Goal: Information Seeking & Learning: Learn about a topic

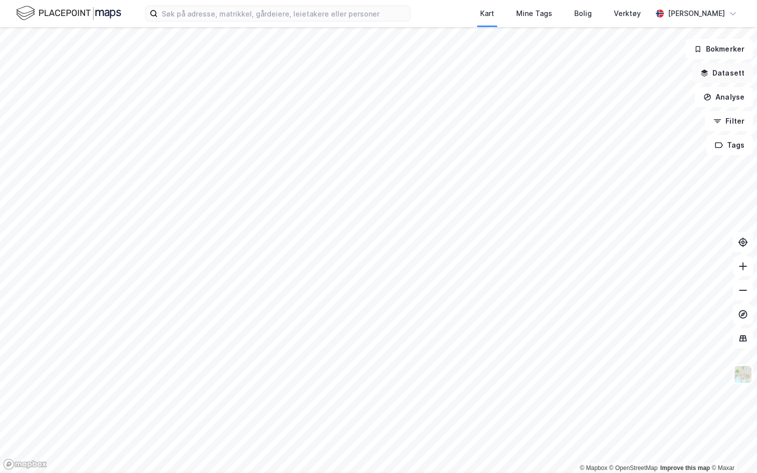
click at [719, 71] on button "Datasett" at bounding box center [722, 73] width 61 height 20
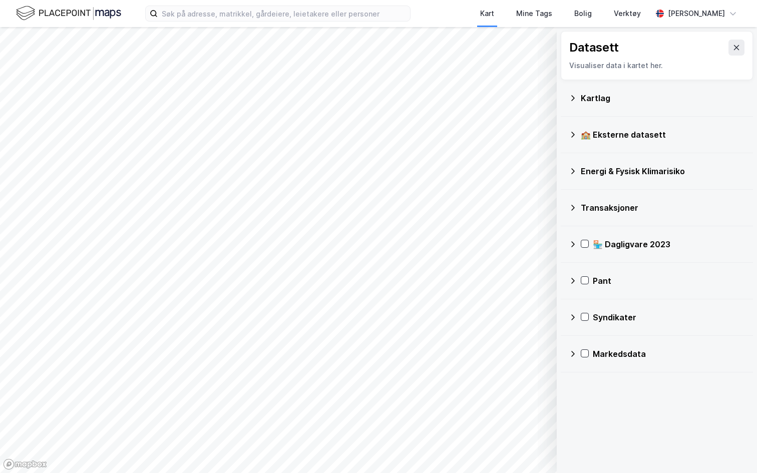
click at [601, 90] on div "Kartlag" at bounding box center [657, 98] width 176 height 24
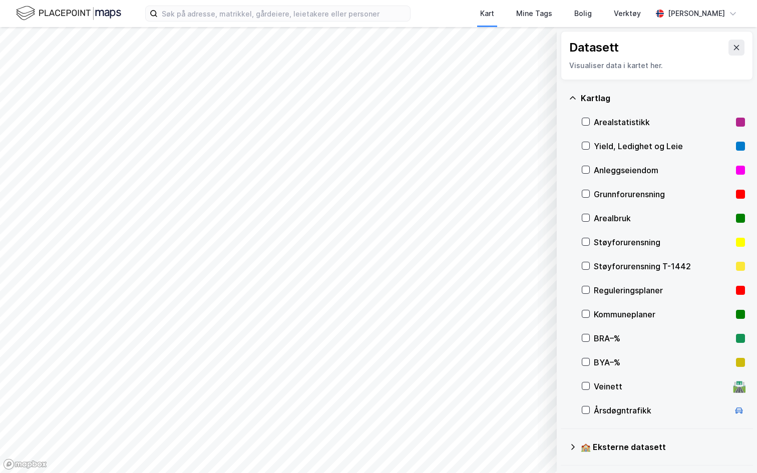
click at [612, 125] on div "Arealstatistikk" at bounding box center [663, 122] width 138 height 12
click at [738, 47] on icon at bounding box center [736, 48] width 8 height 8
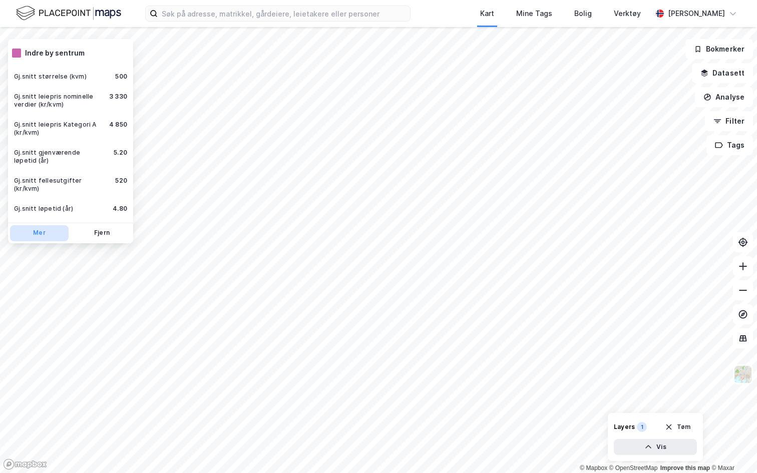
click at [47, 225] on button "Mer" at bounding box center [39, 233] width 59 height 16
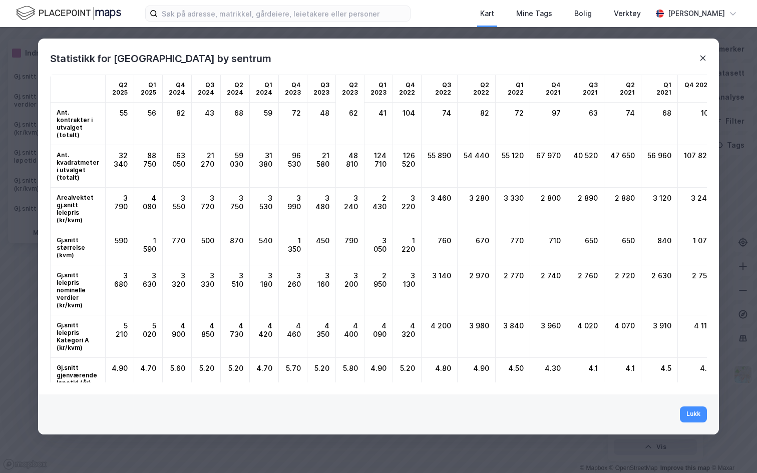
click at [706, 58] on icon at bounding box center [703, 58] width 8 height 8
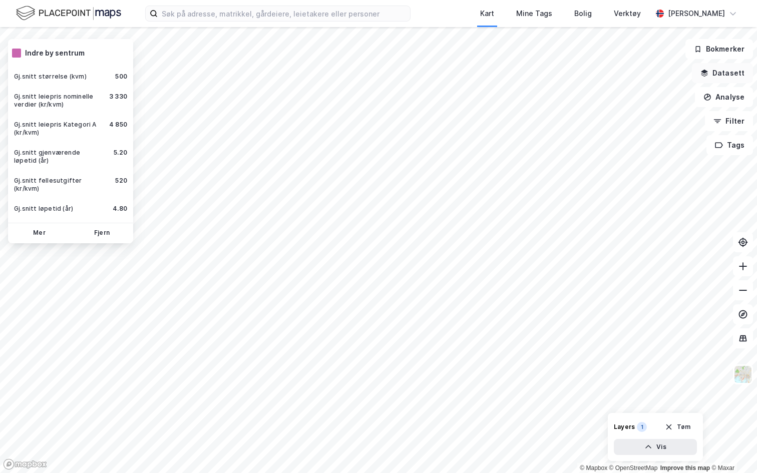
click at [714, 71] on button "Datasett" at bounding box center [722, 73] width 61 height 20
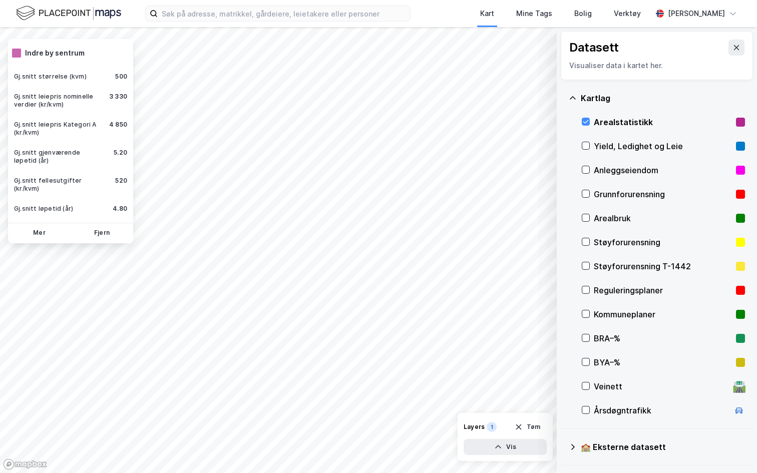
click at [591, 121] on div "Arealstatistikk" at bounding box center [663, 122] width 163 height 24
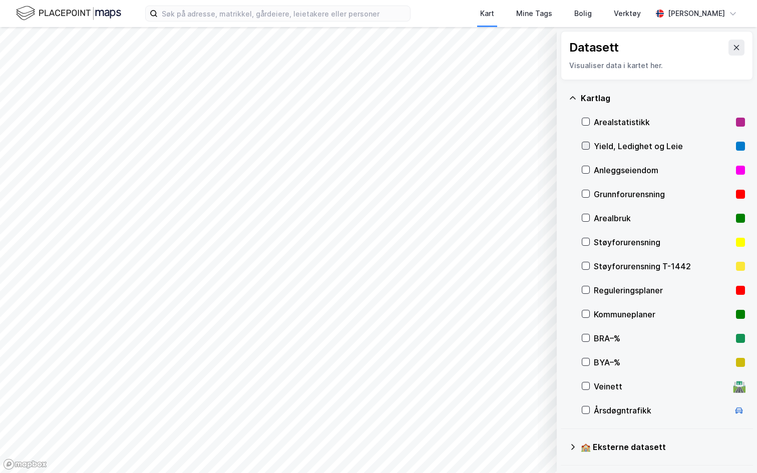
click at [587, 147] on icon at bounding box center [585, 145] width 7 height 7
click at [607, 145] on div "Yield, Ledighet og Leie" at bounding box center [663, 146] width 138 height 12
click at [737, 43] on button at bounding box center [736, 48] width 16 height 16
